Goal: Task Accomplishment & Management: Manage account settings

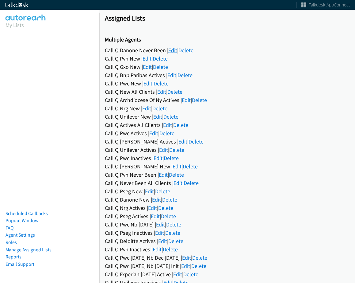
click at [172, 50] on link "Edit" at bounding box center [172, 50] width 9 height 7
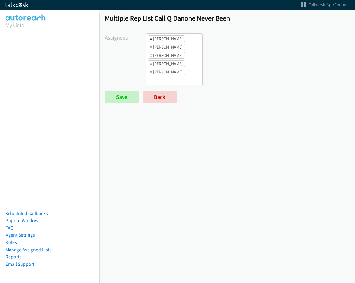
click at [150, 37] on span "×" at bounding box center [151, 39] width 2 height 6
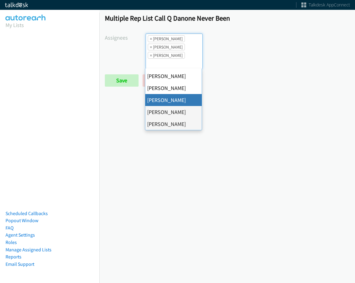
click at [150, 37] on span "×" at bounding box center [151, 39] width 2 height 6
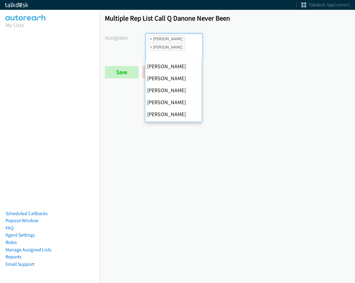
click at [150, 37] on span "×" at bounding box center [151, 39] width 2 height 6
select select "fd8c5d46-30db-44cb-8f0d-00da318b790a"
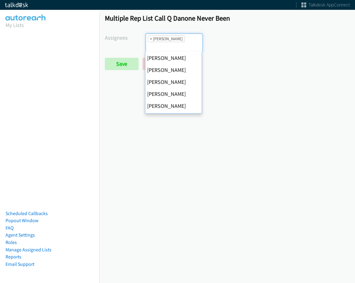
click at [150, 37] on span "×" at bounding box center [151, 39] width 2 height 6
select select
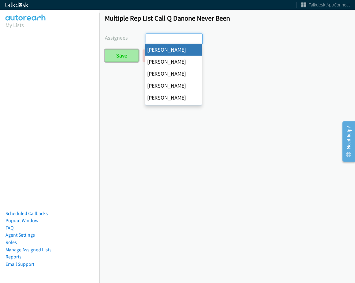
click at [122, 58] on input "Save" at bounding box center [122, 55] width 34 height 12
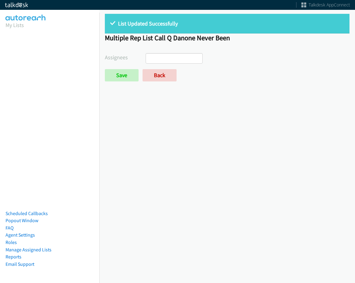
select select
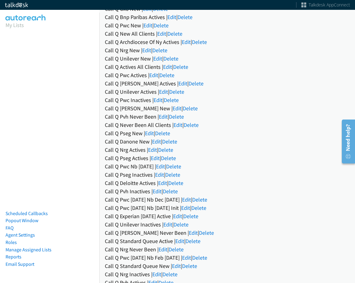
scroll to position [61, 0]
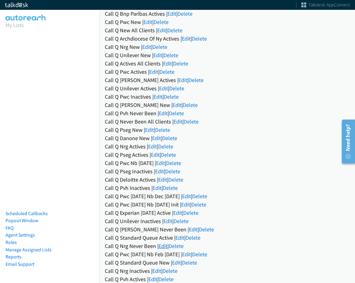
click at [160, 249] on link "Edit" at bounding box center [163, 245] width 9 height 7
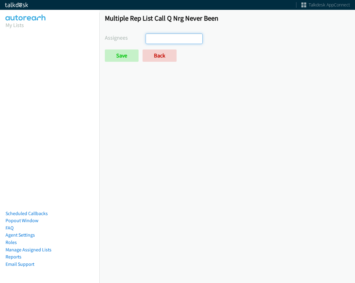
click at [177, 37] on ul at bounding box center [174, 39] width 56 height 10
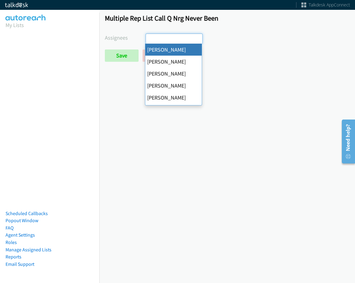
select select "cb11e729-9a1d-44de-9b38-0f5a50c7e01c"
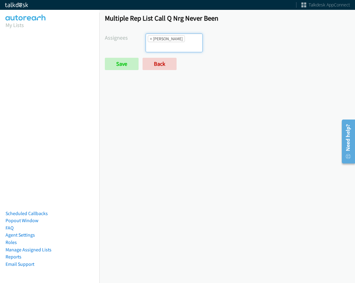
click at [184, 36] on li "× Abigail Odhiambo" at bounding box center [166, 38] width 37 height 7
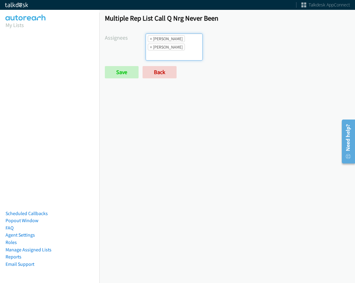
click at [173, 56] on form "Assignees Abigail Odhiambo Alana Ruiz Amber Ramos Cathy Shahan Charles Ross Daq…" at bounding box center [227, 55] width 245 height 45
click at [168, 50] on input "search" at bounding box center [156, 55] width 21 height 10
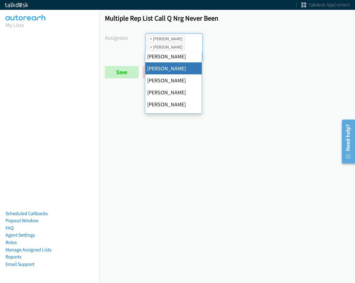
scroll to position [92, 0]
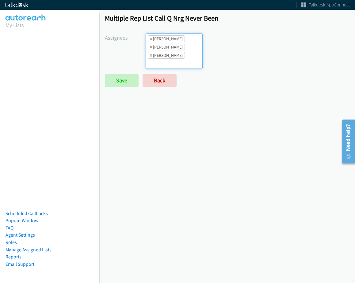
click at [151, 55] on span "×" at bounding box center [151, 55] width 2 height 6
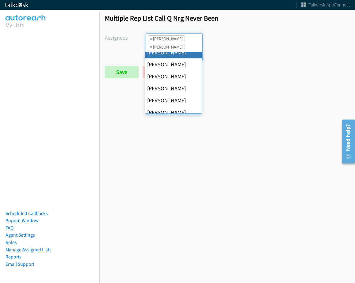
scroll to position [118, 0]
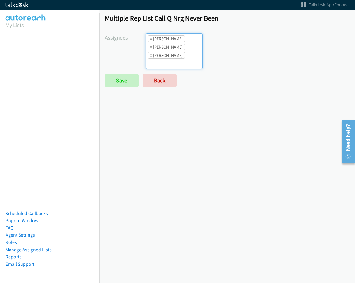
click at [170, 52] on li "× Rodnika Murphy" at bounding box center [166, 55] width 37 height 7
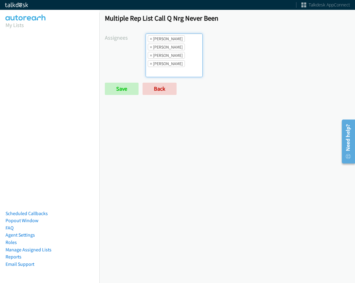
click at [181, 69] on ul "× Abigail Odhiambo × Cathy Shahan × Rodnika Murphy × Tatiana Medina" at bounding box center [174, 55] width 56 height 43
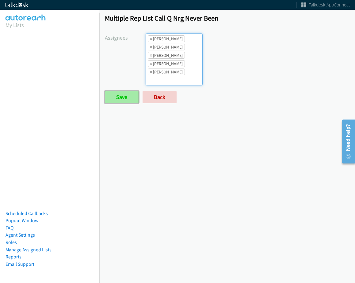
click at [118, 91] on input "Save" at bounding box center [122, 97] width 34 height 12
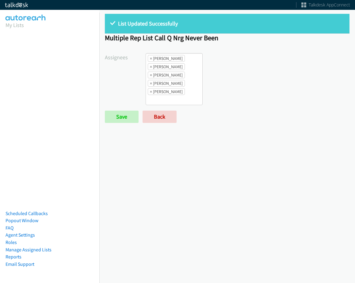
click at [191, 93] on ul "× Abigail Odhiambo × Cathy Shahan × Rodnika Murphy × Tatiana Medina × Trevonna …" at bounding box center [174, 78] width 56 height 51
click at [285, 91] on div "Abigail Odhiambo Alana Ruiz Amber Ramos Cathy Shahan Charles Ross Daquaya Johns…" at bounding box center [248, 79] width 204 height 52
click at [163, 99] on input "search" at bounding box center [156, 100] width 21 height 10
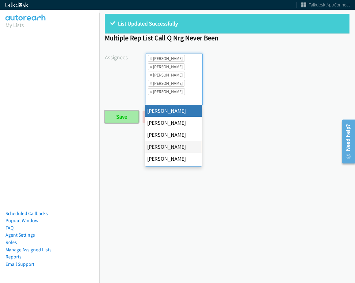
click at [116, 114] on input "Save" at bounding box center [122, 116] width 34 height 12
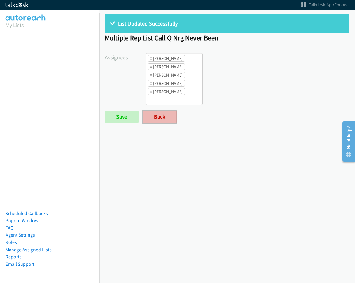
click at [165, 117] on link "Back" at bounding box center [160, 116] width 34 height 12
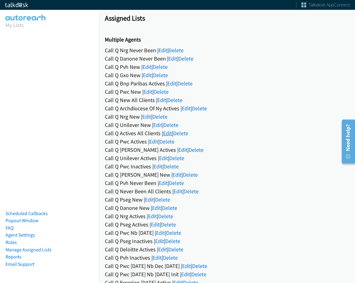
click at [170, 136] on link "Edit" at bounding box center [167, 132] width 9 height 7
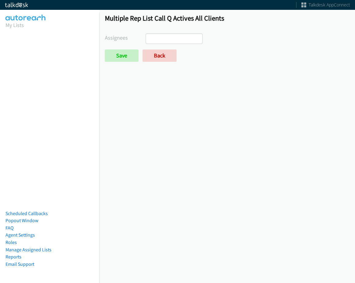
click at [175, 39] on ul at bounding box center [174, 39] width 56 height 10
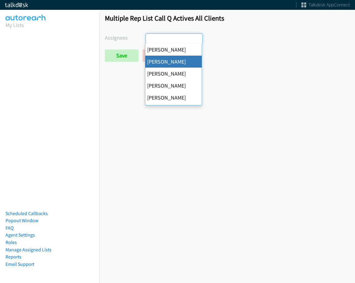
select select "05d74157-9386-4beb-b15d-36aa9c6f71bc"
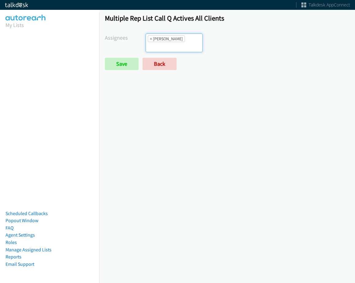
scroll to position [7, 0]
click at [168, 42] on input "search" at bounding box center [156, 47] width 21 height 10
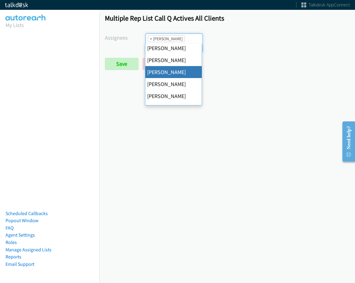
scroll to position [92, 0]
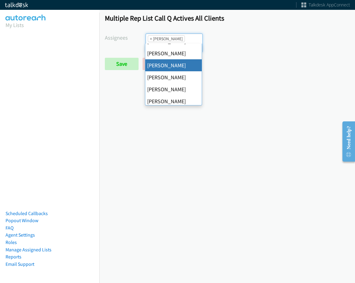
drag, startPoint x: 179, startPoint y: 66, endPoint x: 181, endPoint y: 51, distance: 14.9
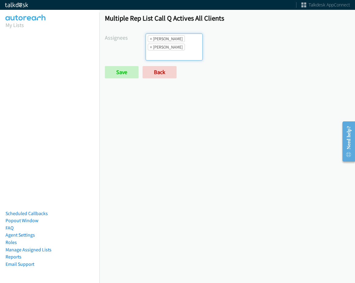
click at [183, 43] on ul "× Alana Ruiz × Jasmin Martinez" at bounding box center [174, 47] width 56 height 26
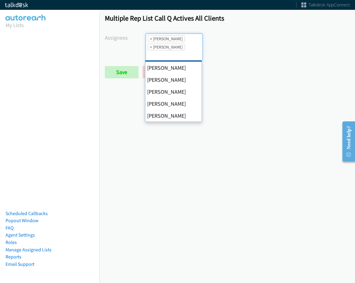
scroll to position [31, 0]
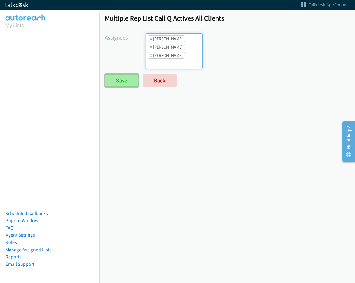
click at [119, 82] on input "Save" at bounding box center [122, 80] width 34 height 12
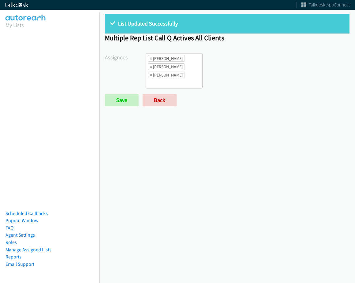
click at [177, 78] on li "× [PERSON_NAME]" at bounding box center [166, 75] width 37 height 7
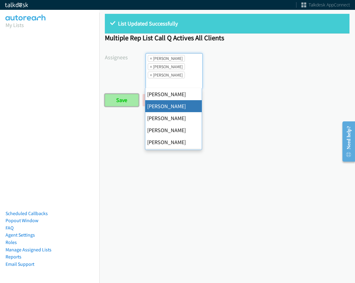
click at [123, 100] on input "Save" at bounding box center [122, 100] width 34 height 12
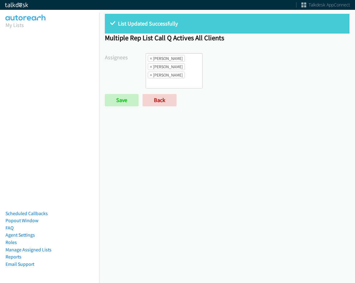
click at [190, 79] on ul "× Alana Ruiz × Daquaya Johnson × Jasmin Martinez" at bounding box center [174, 70] width 56 height 35
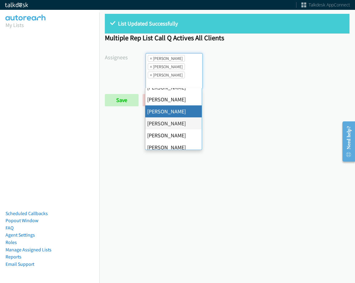
scroll to position [7, 0]
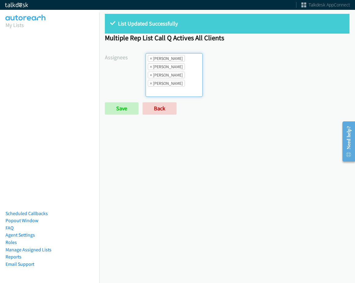
click at [180, 75] on li "× Daquaya Johnson" at bounding box center [166, 75] width 37 height 7
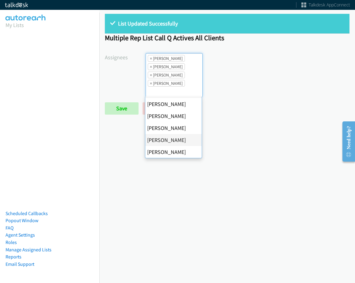
scroll to position [92, 0]
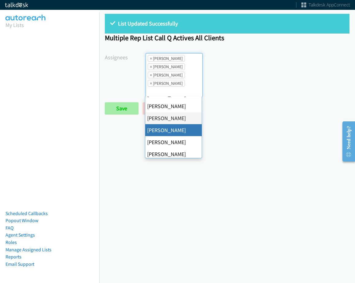
drag, startPoint x: 166, startPoint y: 131, endPoint x: 133, endPoint y: 114, distance: 36.9
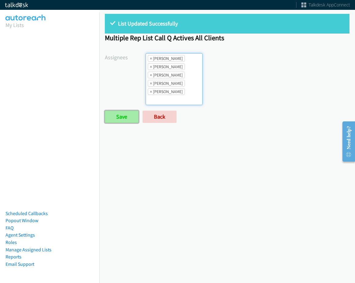
click at [126, 114] on input "Save" at bounding box center [122, 116] width 34 height 12
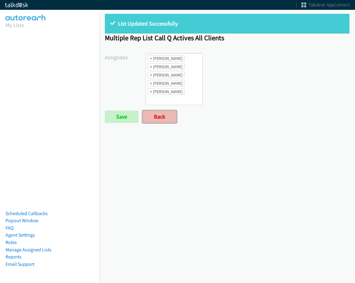
click at [164, 121] on link "Back" at bounding box center [160, 116] width 34 height 12
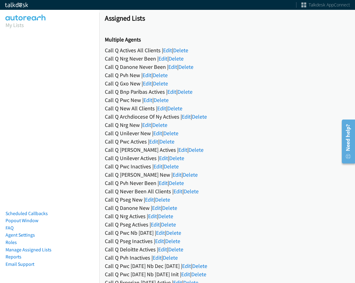
click at [162, 51] on div "Call Q Actives All Clients | Edit | Delete" at bounding box center [227, 50] width 245 height 8
click at [166, 51] on link "Edit" at bounding box center [167, 50] width 9 height 7
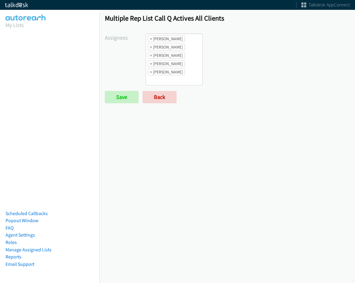
click at [149, 46] on li "× [PERSON_NAME]" at bounding box center [166, 47] width 37 height 7
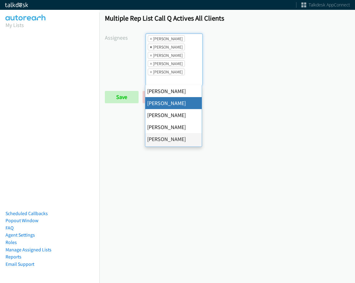
click at [150, 46] on span "×" at bounding box center [151, 47] width 2 height 6
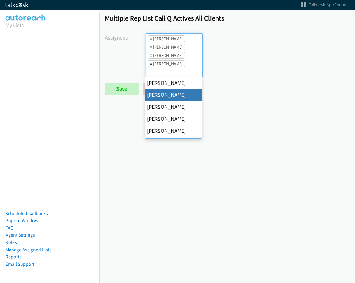
click at [150, 62] on span "×" at bounding box center [151, 63] width 2 height 6
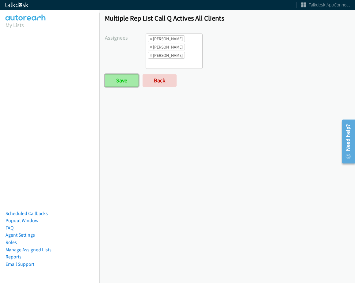
click at [127, 76] on input "Save" at bounding box center [122, 80] width 34 height 12
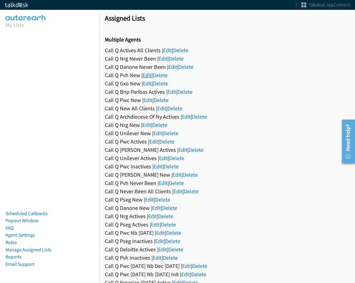
click at [149, 76] on link "Edit" at bounding box center [147, 75] width 9 height 7
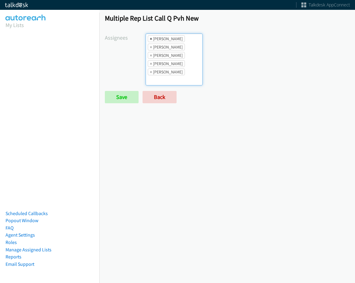
click at [151, 41] on span "×" at bounding box center [151, 39] width 2 height 6
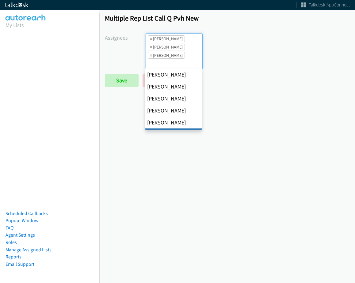
click at [151, 41] on span "×" at bounding box center [151, 39] width 2 height 6
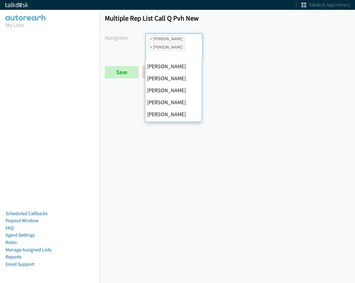
click at [151, 41] on span "×" at bounding box center [151, 39] width 2 height 6
select select "74240000-76d9-4cf3-9953-4c2484ee5015"
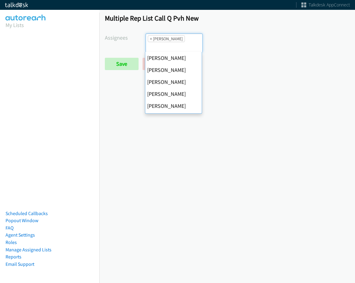
scroll to position [96, 0]
click at [151, 41] on span "×" at bounding box center [151, 39] width 2 height 6
select select
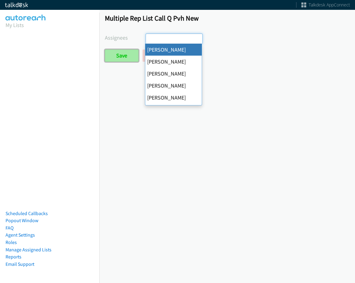
click at [118, 56] on input "Save" at bounding box center [122, 55] width 34 height 12
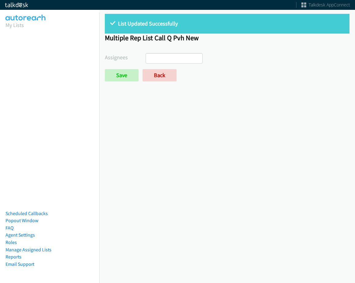
select select
click at [158, 72] on link "Back" at bounding box center [160, 75] width 34 height 12
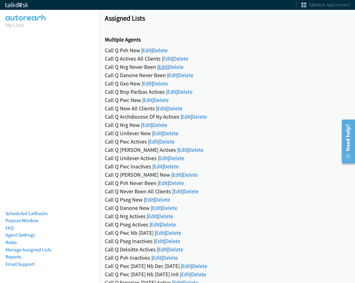
click at [163, 67] on link "Edit" at bounding box center [163, 66] width 9 height 7
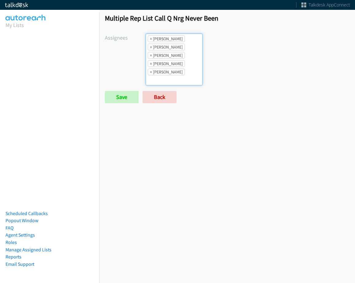
click at [189, 51] on ul "× [PERSON_NAME] × [PERSON_NAME] × [PERSON_NAME] × [PERSON_NAME] × [PERSON_NAME]" at bounding box center [174, 59] width 56 height 51
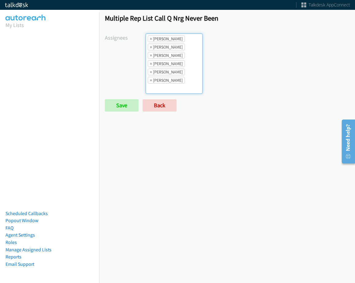
click at [179, 70] on li "× [PERSON_NAME]" at bounding box center [166, 71] width 37 height 7
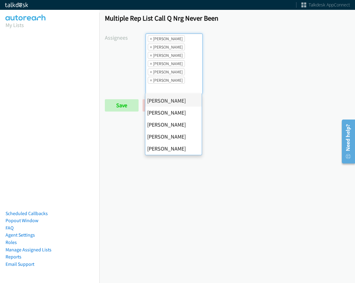
scroll to position [92, 0]
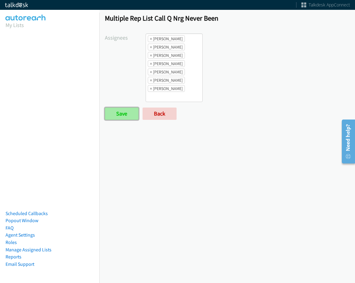
click at [135, 118] on input "Save" at bounding box center [122, 113] width 34 height 12
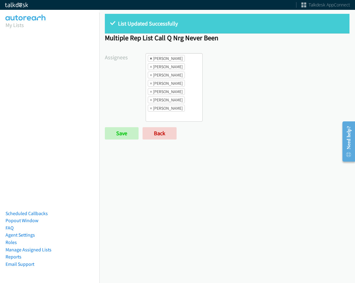
click at [150, 58] on span "×" at bounding box center [151, 58] width 2 height 6
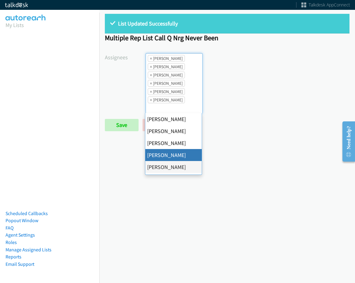
click at [150, 58] on span "×" at bounding box center [151, 58] width 2 height 6
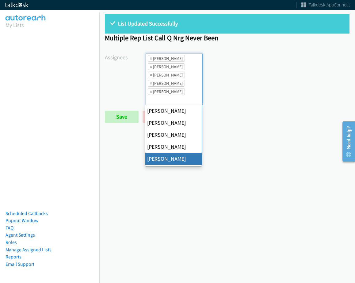
click at [150, 58] on span "×" at bounding box center [151, 58] width 2 height 6
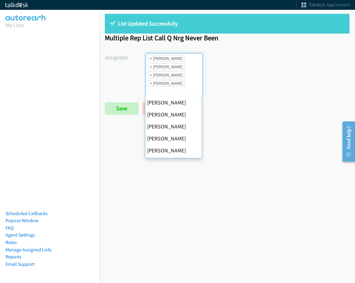
scroll to position [96, 0]
click at [150, 58] on span "×" at bounding box center [151, 58] width 2 height 6
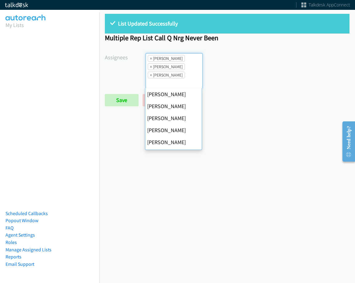
scroll to position [118, 0]
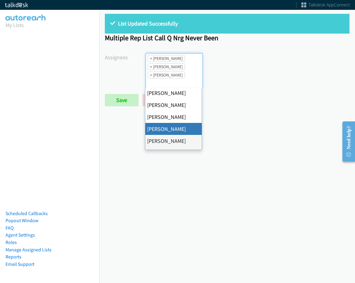
click at [150, 58] on span "×" at bounding box center [151, 58] width 2 height 6
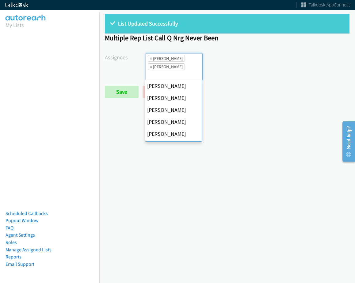
click at [150, 58] on span "×" at bounding box center [151, 58] width 2 height 6
select select "fd8c5d46-30db-44cb-8f0d-00da318b790a"
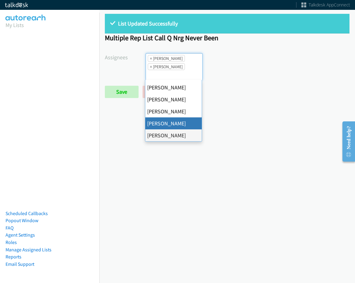
select select
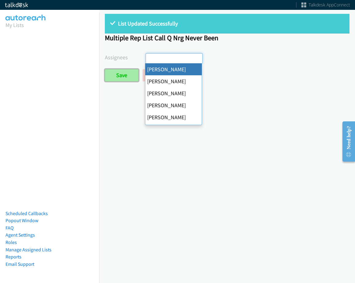
click at [133, 75] on input "Save" at bounding box center [122, 75] width 34 height 12
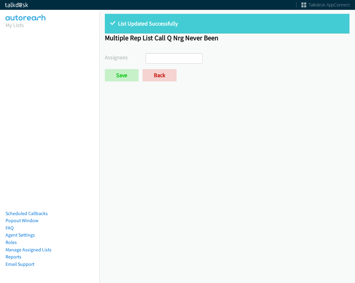
select select
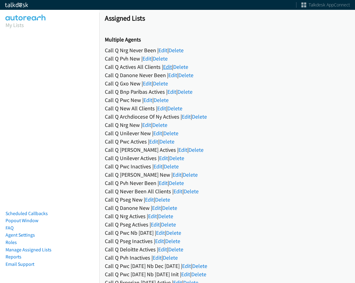
click at [167, 68] on link "Edit" at bounding box center [167, 66] width 9 height 7
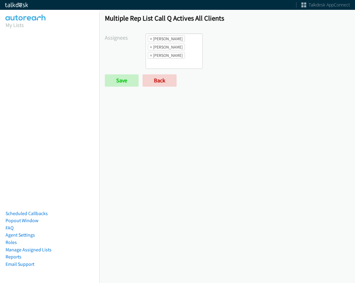
click at [188, 62] on ul "× [PERSON_NAME] × [PERSON_NAME] × [PERSON_NAME]" at bounding box center [174, 51] width 56 height 35
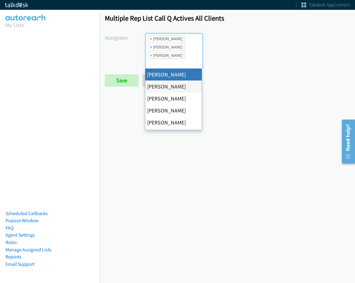
select select "cb11e729-9a1d-44de-9b38-0f5a50c7e01c"
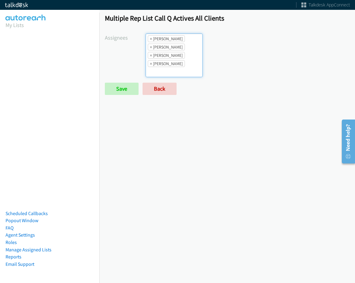
scroll to position [7, 0]
click at [180, 59] on li "× [PERSON_NAME]" at bounding box center [166, 55] width 37 height 7
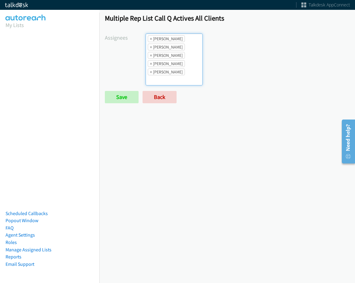
click at [180, 69] on li "× [PERSON_NAME]" at bounding box center [166, 71] width 37 height 7
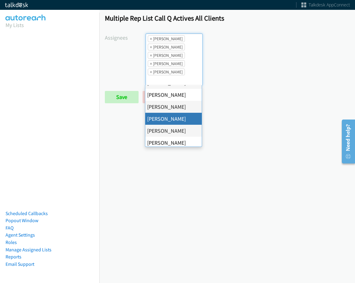
scroll to position [31, 0]
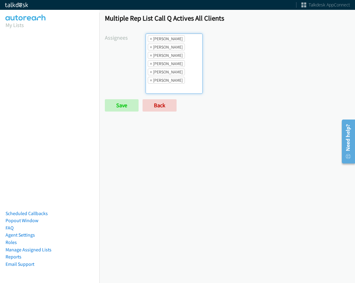
click at [178, 65] on ul "× [PERSON_NAME] × [PERSON_NAME] × [PERSON_NAME] × [PERSON_NAME] × [PERSON_NAME]…" at bounding box center [174, 64] width 56 height 60
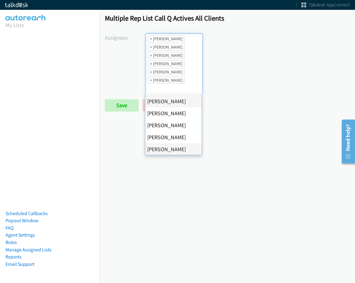
scroll to position [118, 0]
drag, startPoint x: 176, startPoint y: 101, endPoint x: 177, endPoint y: 94, distance: 7.4
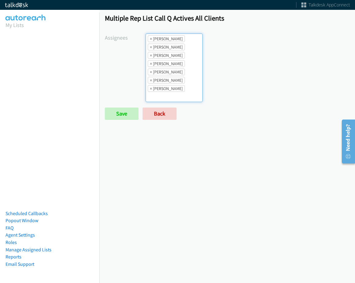
click at [177, 88] on li "× [PERSON_NAME]" at bounding box center [166, 88] width 37 height 7
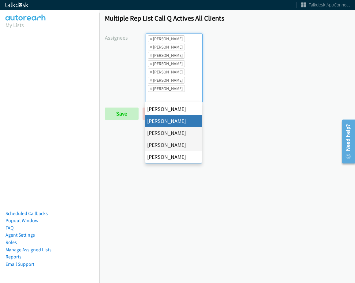
scroll to position [92, 0]
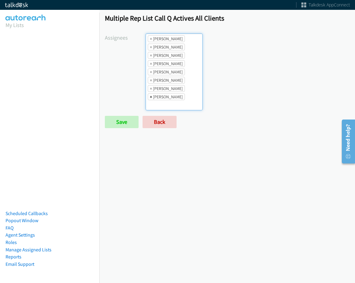
click at [150, 95] on span "×" at bounding box center [151, 97] width 2 height 6
click at [170, 86] on li "× [PERSON_NAME]" at bounding box center [166, 88] width 37 height 7
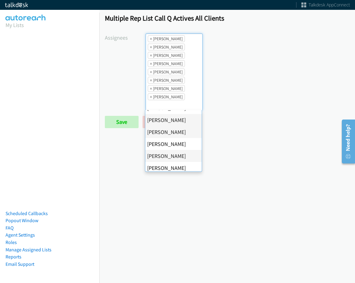
scroll to position [118, 0]
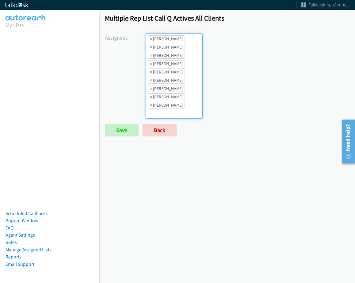
click at [176, 104] on li "× [PERSON_NAME]" at bounding box center [166, 105] width 37 height 7
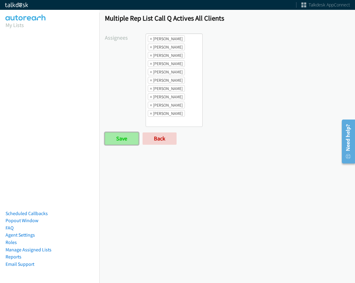
click at [125, 141] on input "Save" at bounding box center [122, 138] width 34 height 12
